Goal: Information Seeking & Learning: Learn about a topic

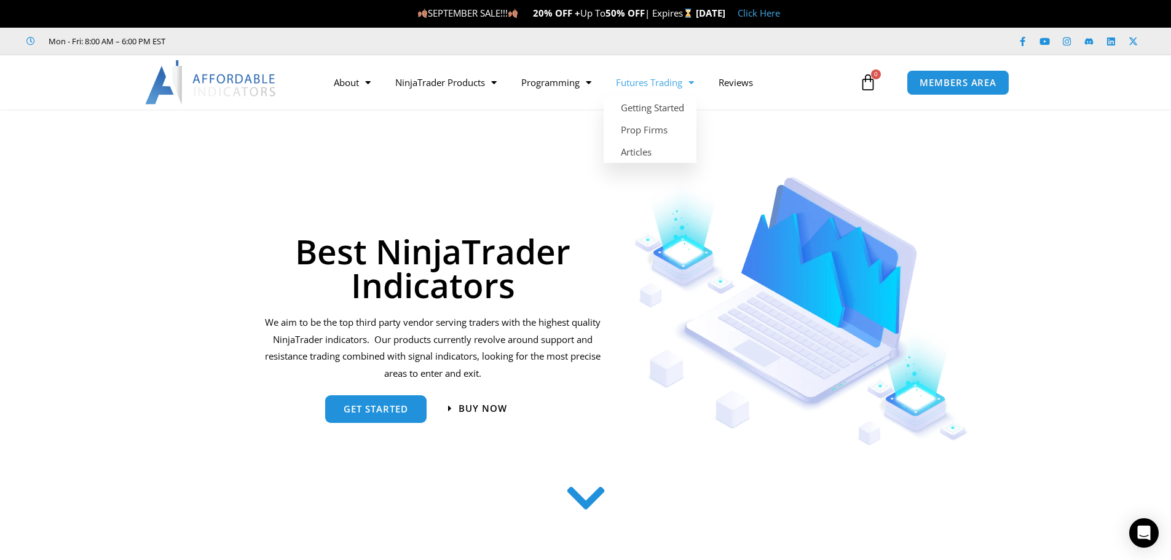
click at [671, 86] on link "Futures Trading" at bounding box center [655, 82] width 103 height 28
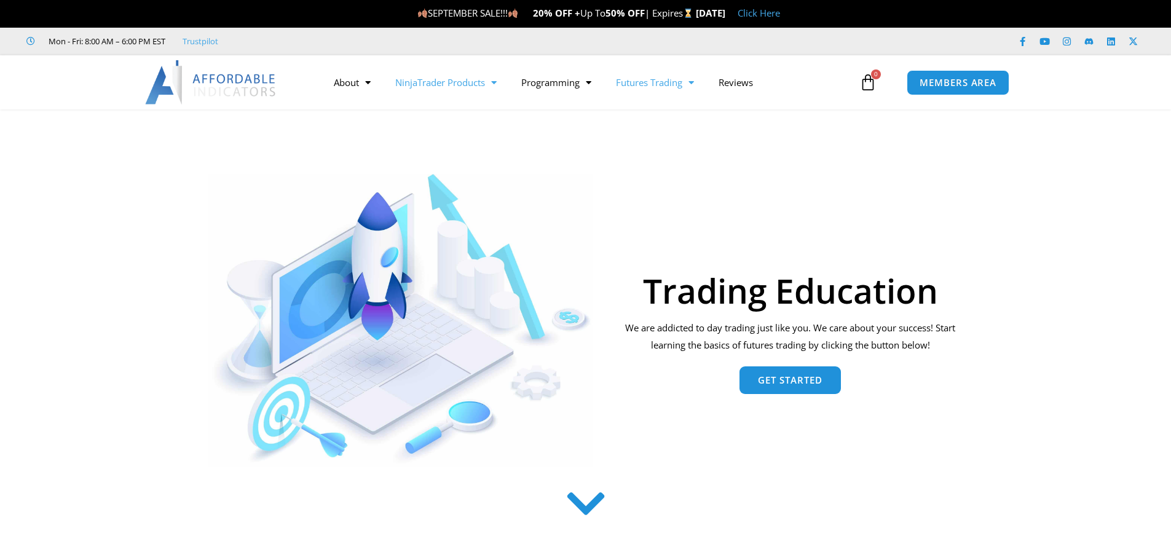
drag, startPoint x: 0, startPoint y: 0, endPoint x: 424, endPoint y: 79, distance: 430.8
click at [424, 79] on link "NinjaTrader Products" at bounding box center [446, 82] width 126 height 28
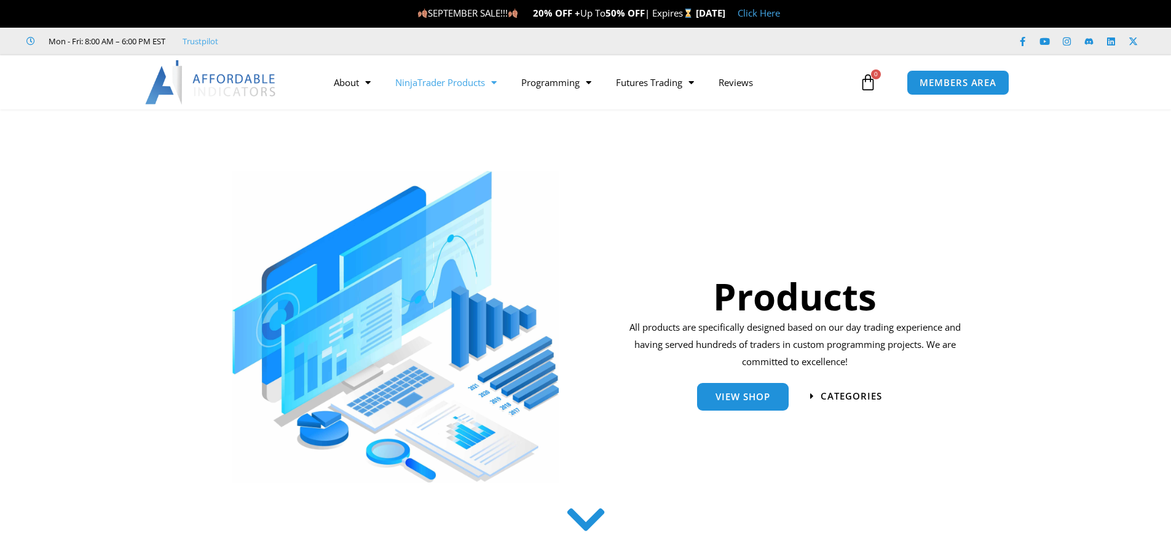
click at [476, 87] on link "NinjaTrader Products" at bounding box center [446, 82] width 126 height 28
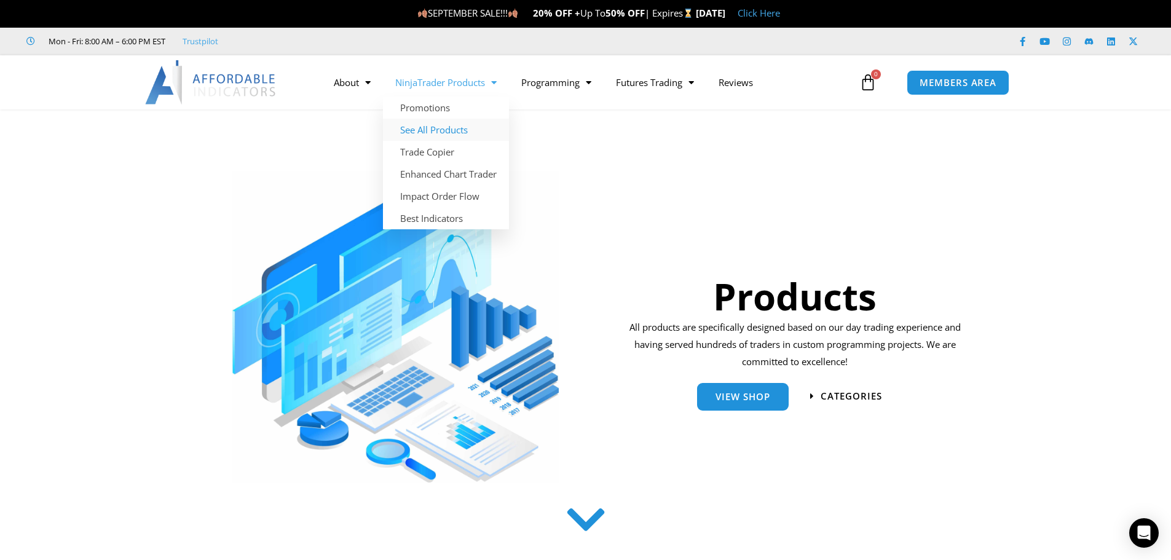
click at [429, 134] on link "See All Products" at bounding box center [446, 130] width 126 height 22
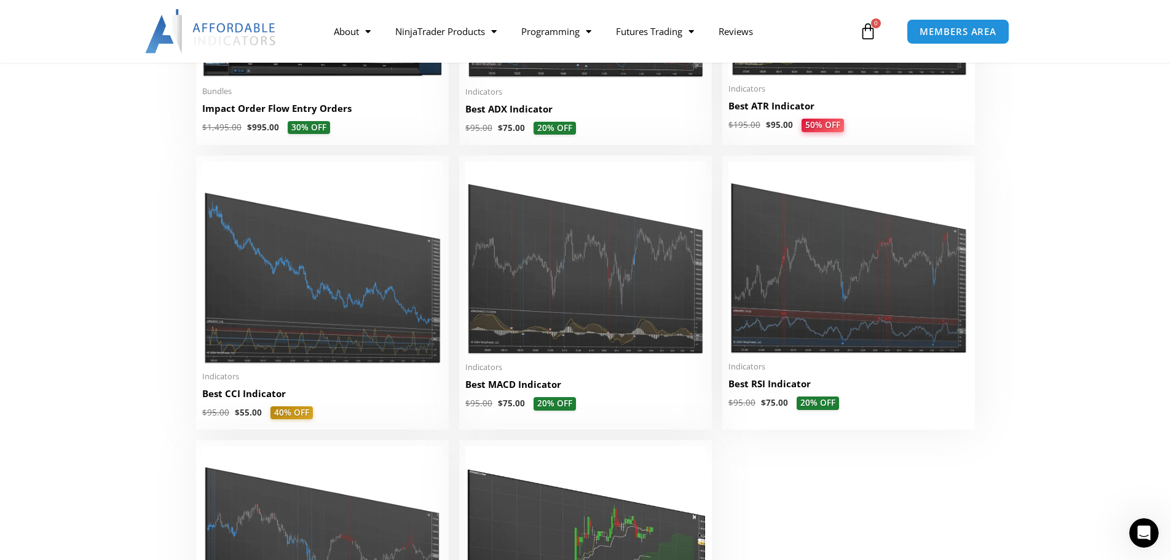
scroll to position [2705, 0]
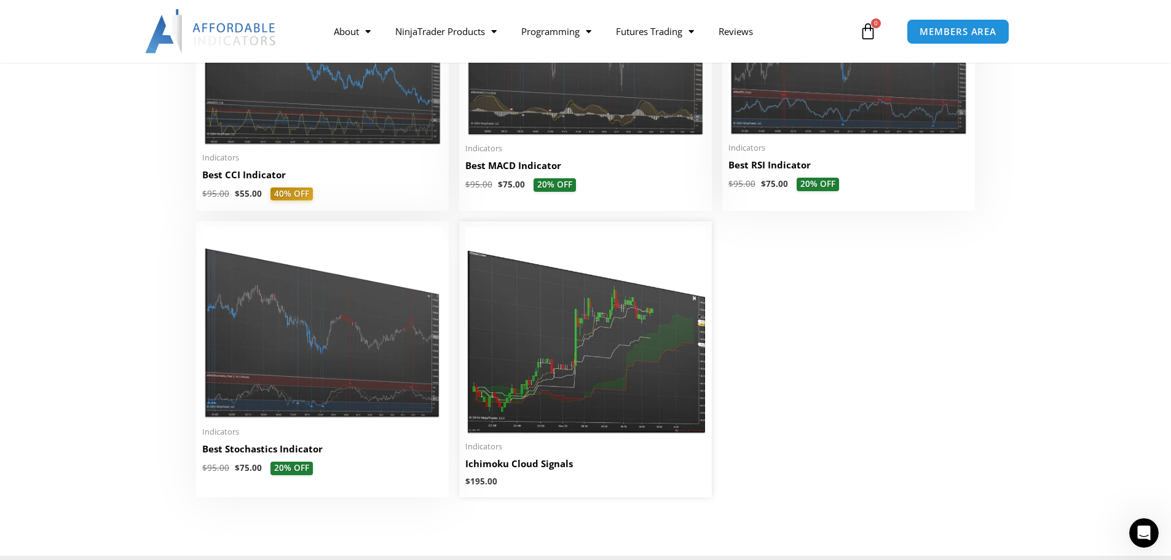
click at [570, 368] on img at bounding box center [585, 330] width 240 height 207
click at [551, 364] on img at bounding box center [585, 330] width 240 height 207
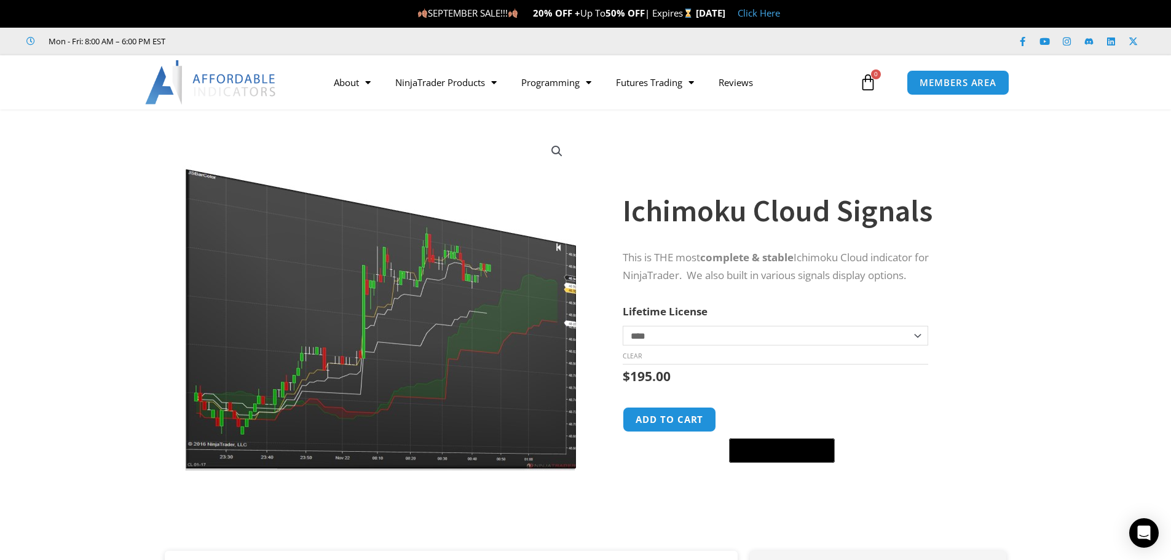
click at [395, 329] on img at bounding box center [379, 301] width 395 height 340
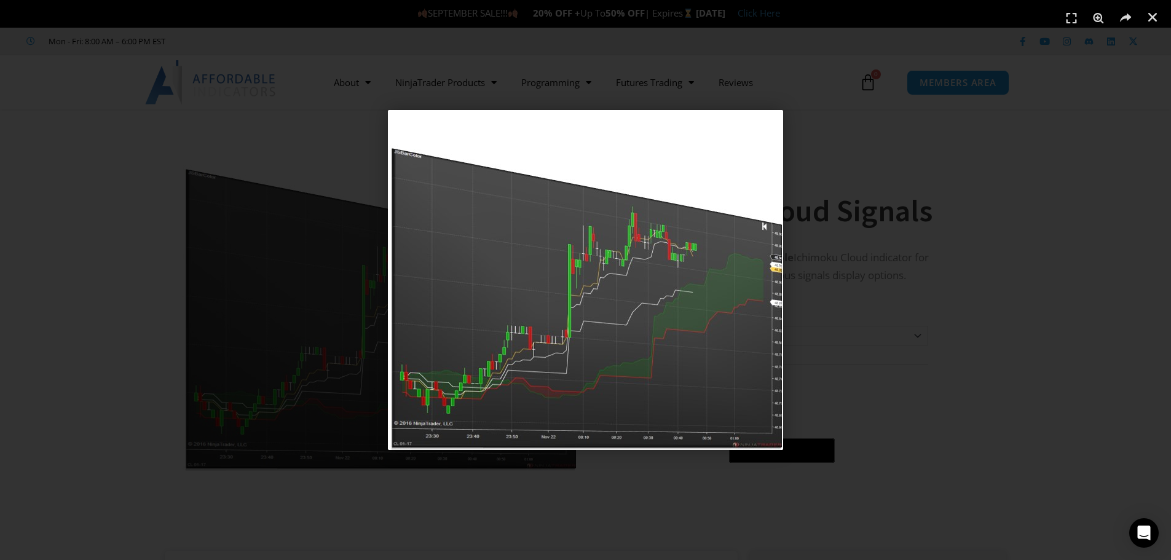
click at [269, 235] on div "1 / 1" at bounding box center [585, 280] width 1085 height 474
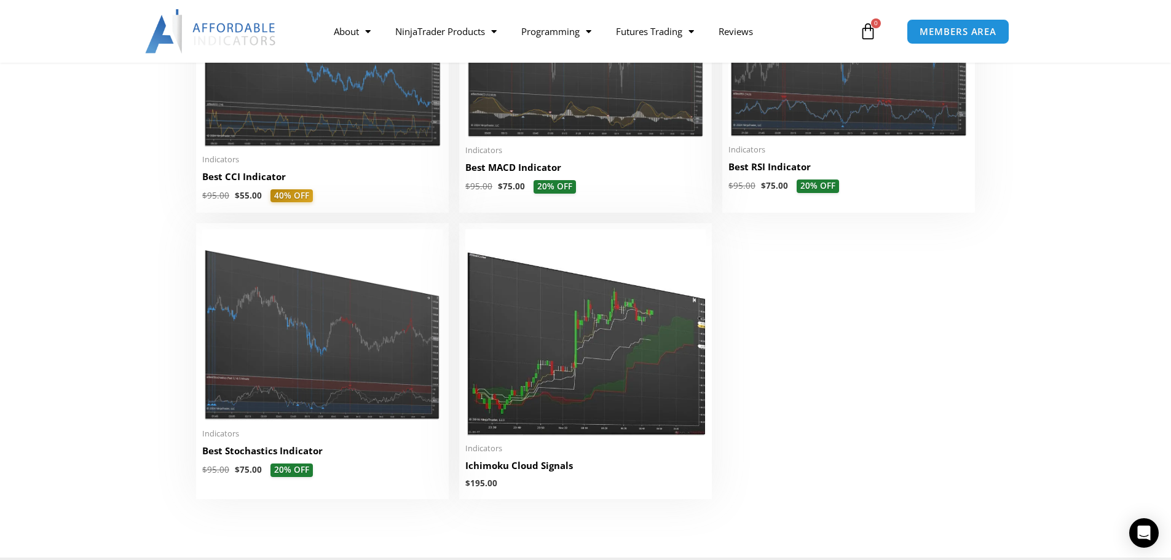
scroll to position [2705, 0]
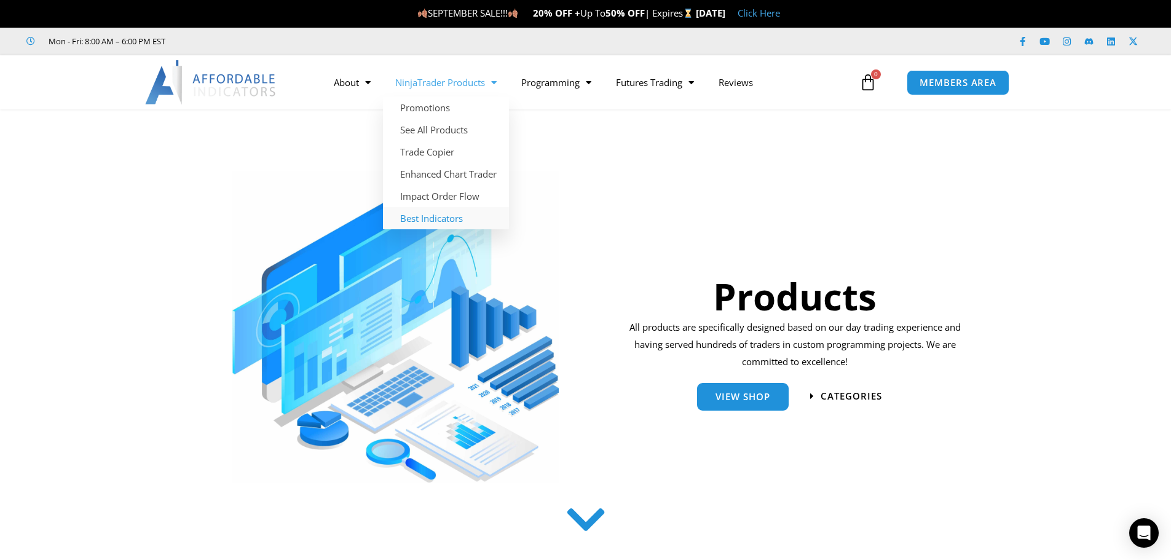
click at [430, 219] on link "Best Indicators" at bounding box center [446, 218] width 126 height 22
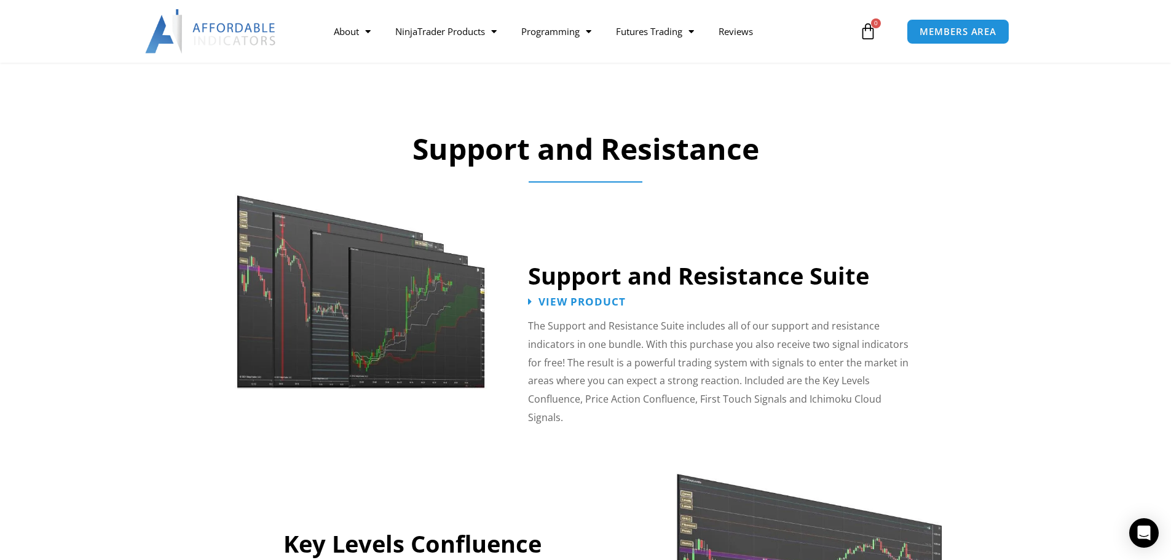
scroll to position [922, 0]
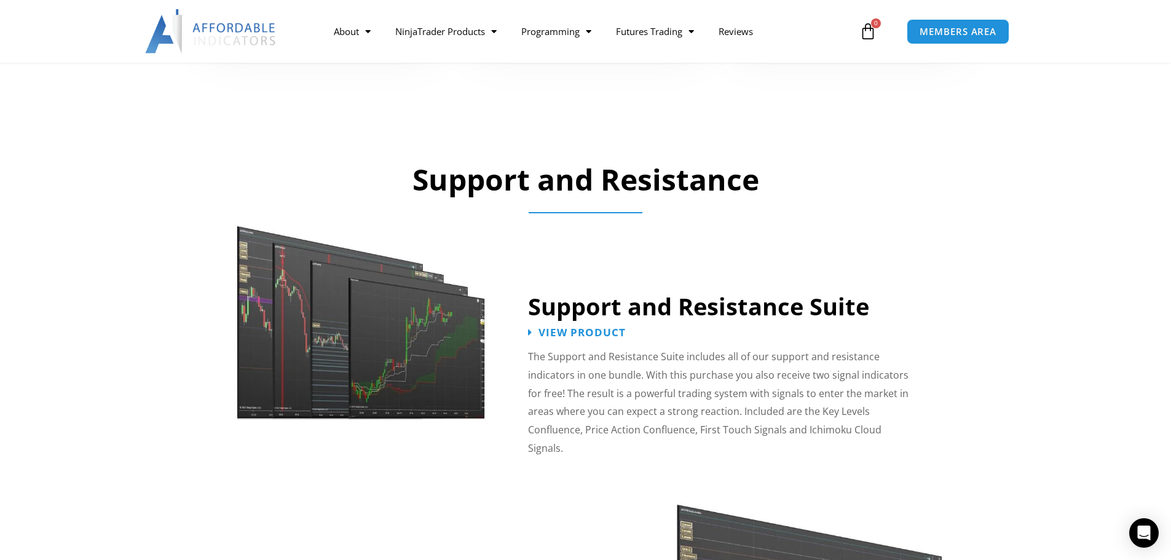
click at [667, 310] on link "Support and Resistance Suite" at bounding box center [698, 306] width 341 height 32
